Goal: Transaction & Acquisition: Obtain resource

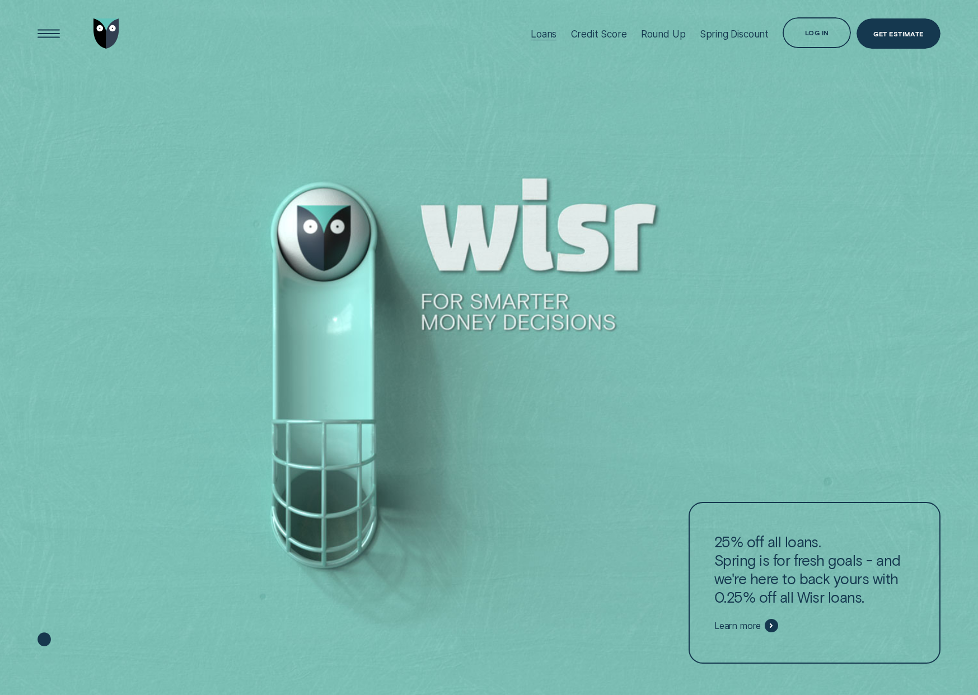
click at [550, 36] on div "Loans" at bounding box center [544, 34] width 26 height 12
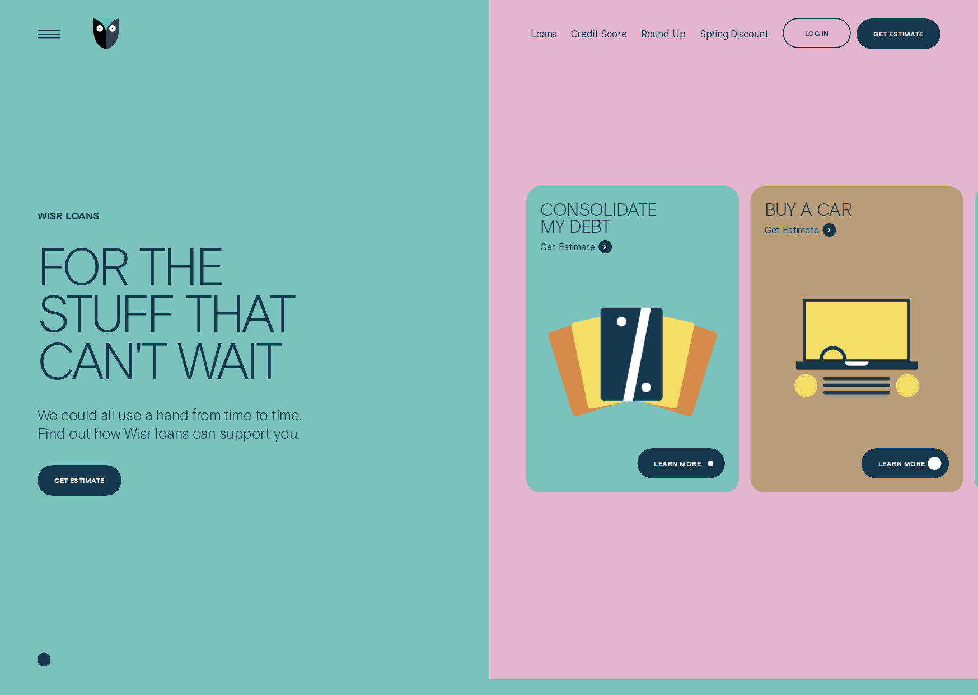
click at [883, 467] on div "Learn More" at bounding box center [901, 465] width 47 height 6
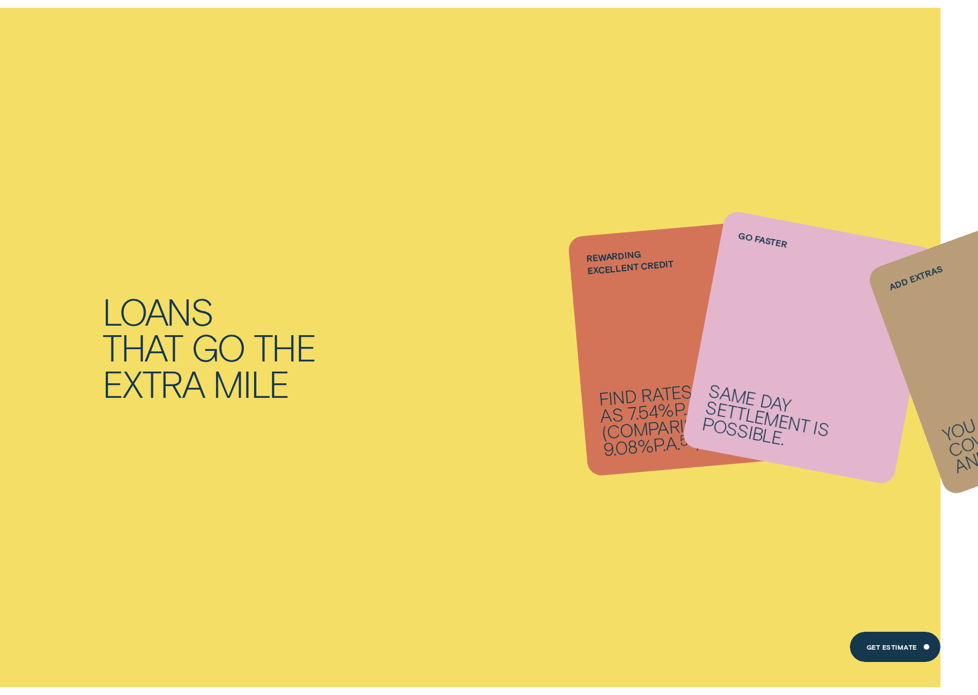
scroll to position [1445, 0]
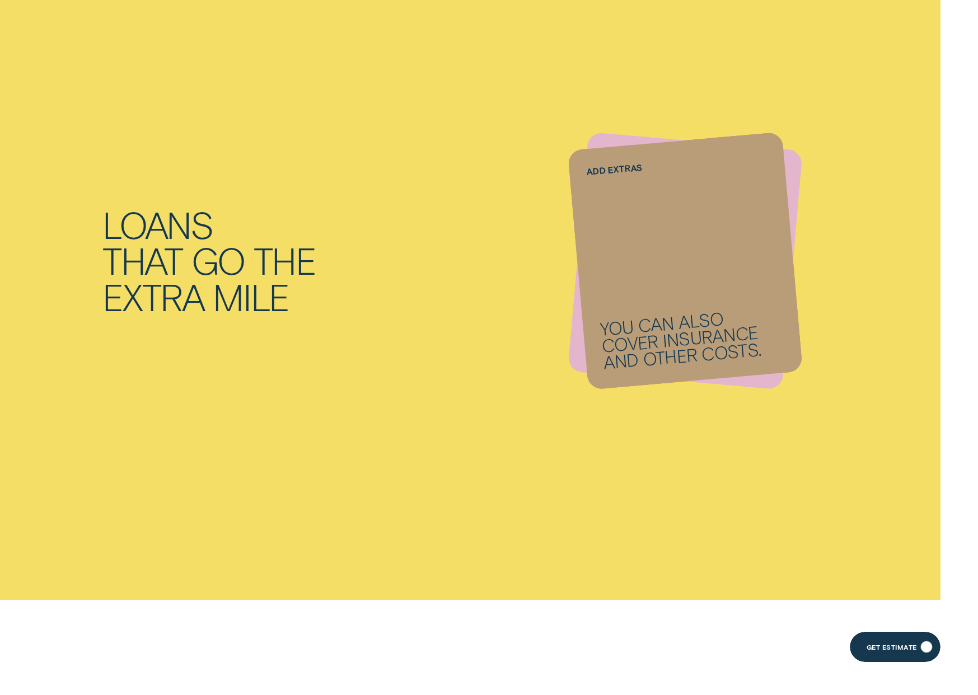
click at [887, 653] on div "Get Estimate" at bounding box center [895, 647] width 91 height 31
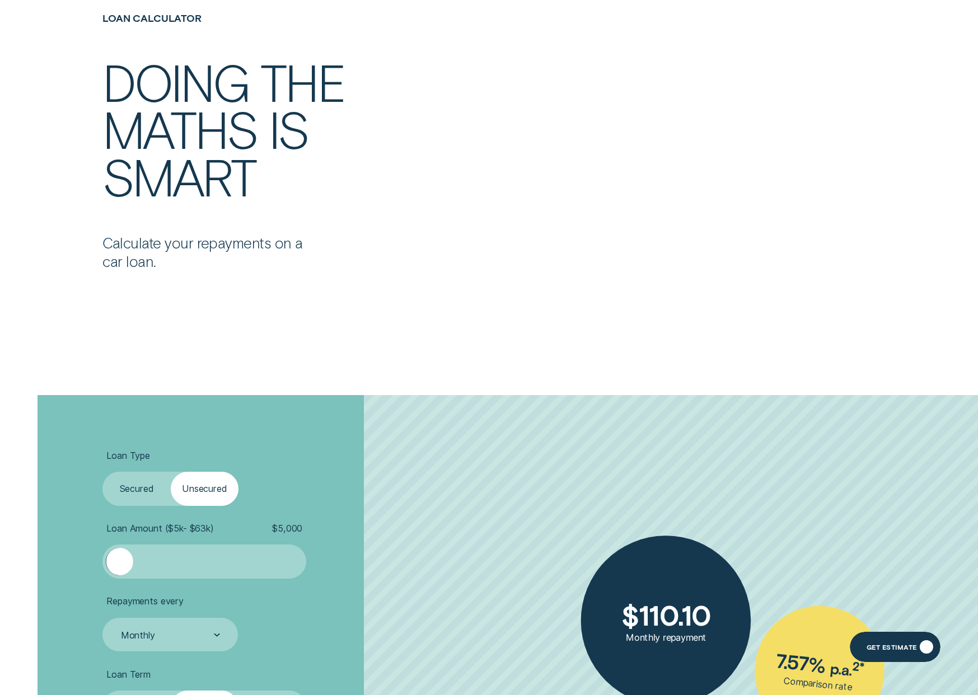
scroll to position [2624, 0]
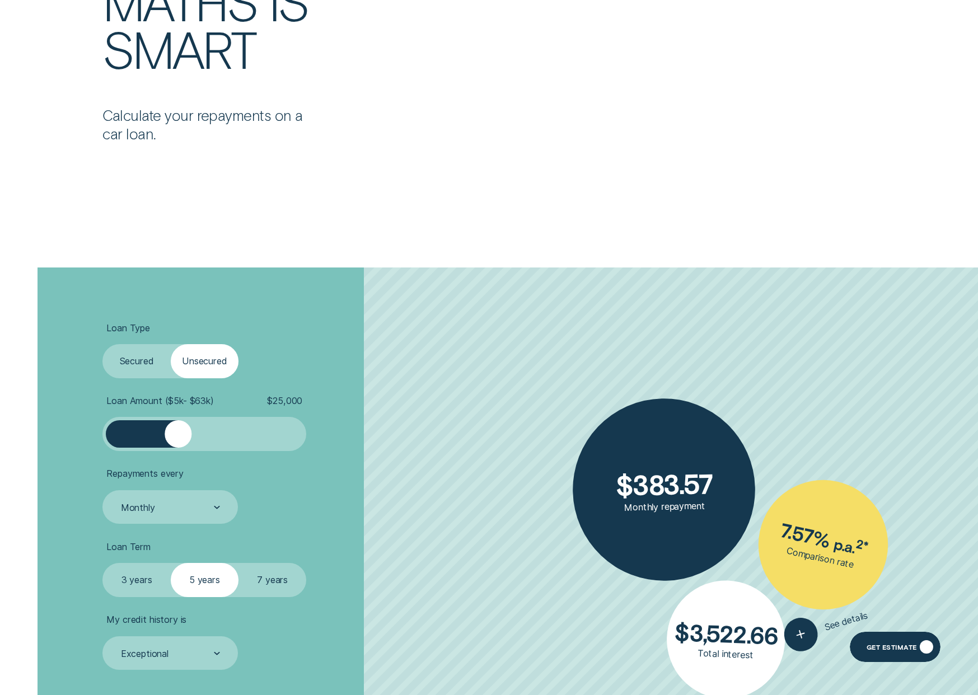
drag, startPoint x: 123, startPoint y: 430, endPoint x: 172, endPoint y: 432, distance: 49.9
click at [177, 432] on div at bounding box center [178, 433] width 27 height 27
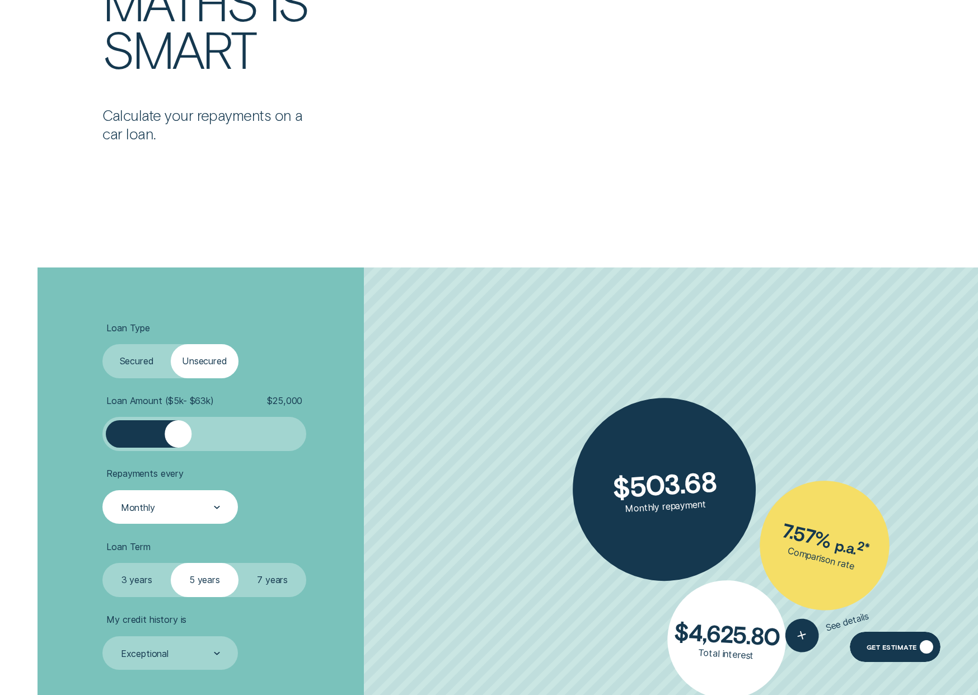
click at [222, 500] on div "Monthly" at bounding box center [169, 507] width 135 height 34
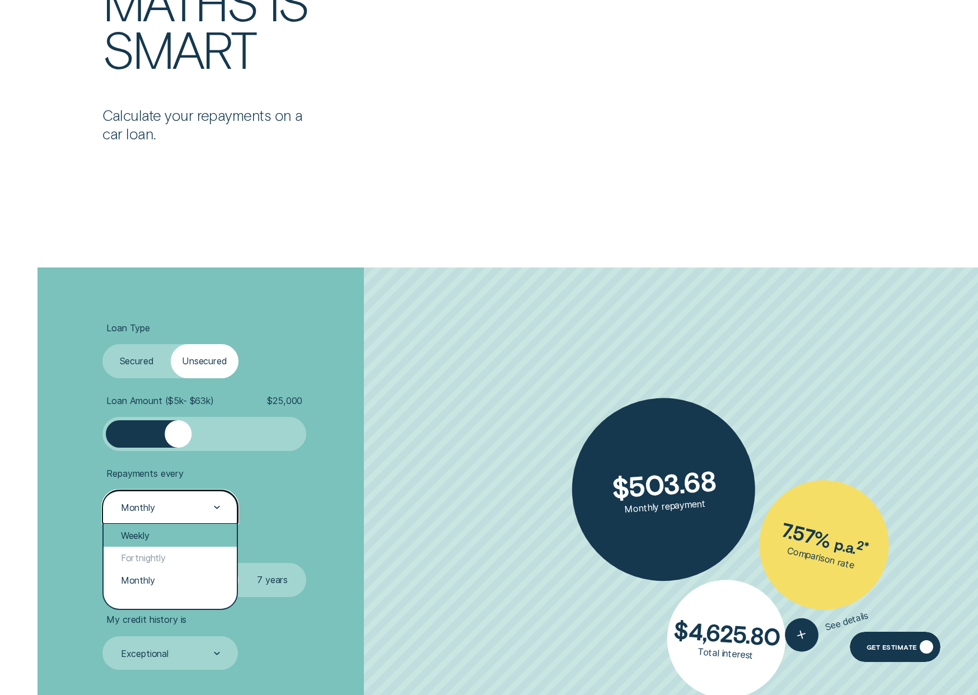
click at [150, 528] on div "Weekly" at bounding box center [170, 535] width 133 height 22
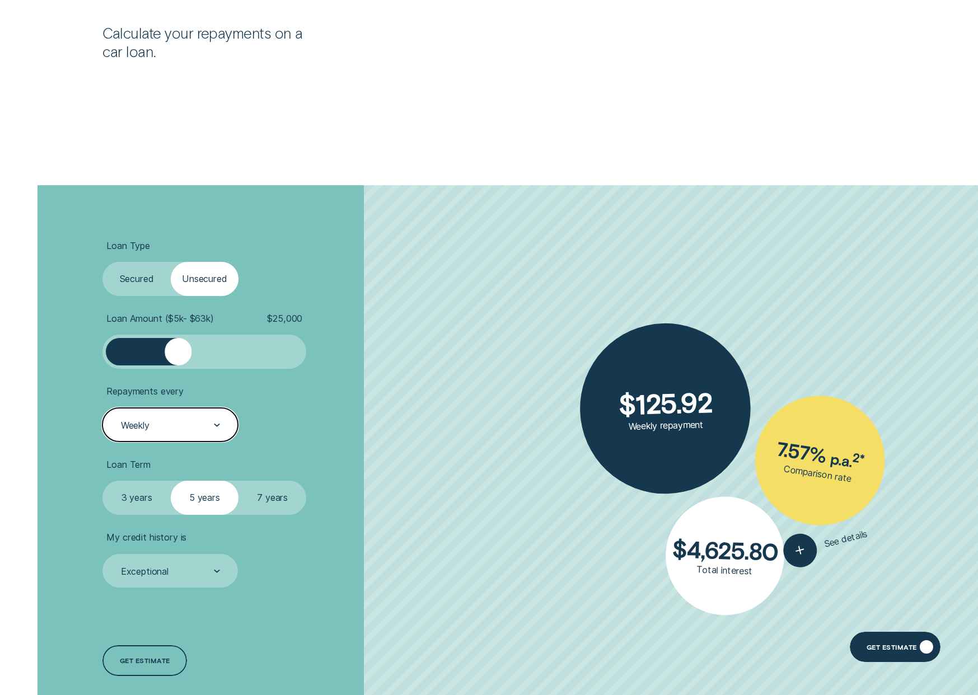
scroll to position [2740, 0]
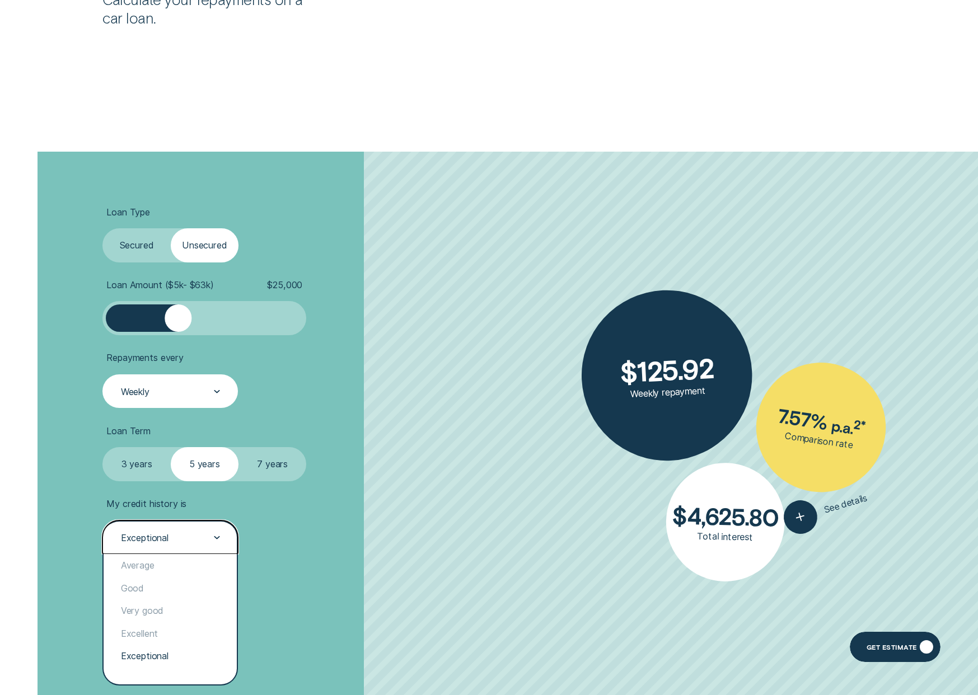
click at [216, 536] on icon at bounding box center [217, 537] width 6 height 3
click at [161, 607] on div "Very good" at bounding box center [170, 611] width 133 height 22
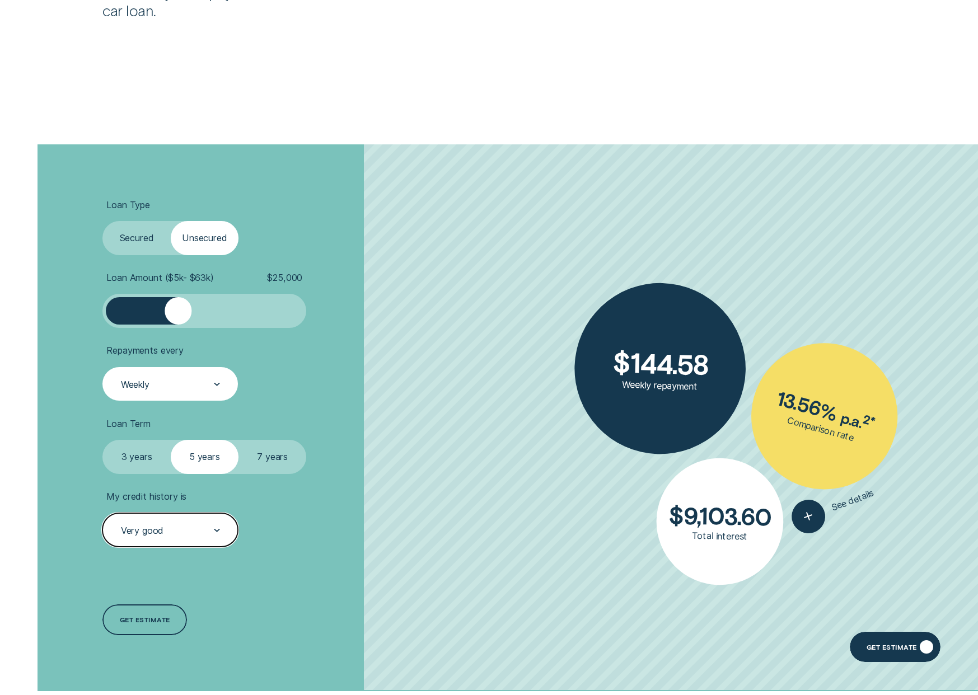
scroll to position [2749, 0]
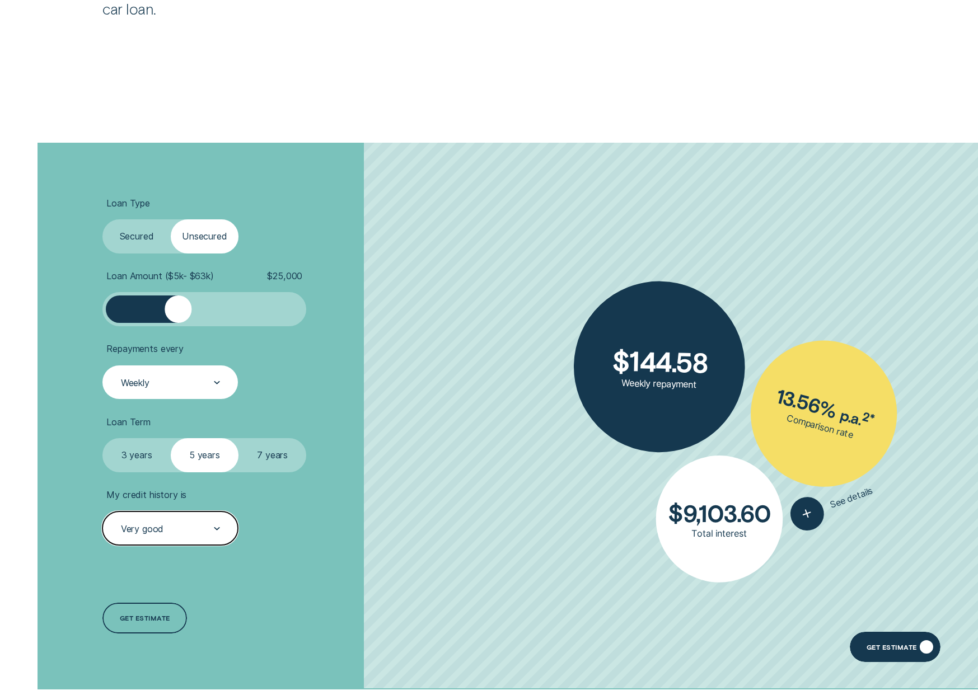
click at [149, 230] on label "Secured" at bounding box center [136, 236] width 68 height 34
click at [102, 219] on input "Secured" at bounding box center [102, 219] width 0 height 0
